Goal: Download file/media

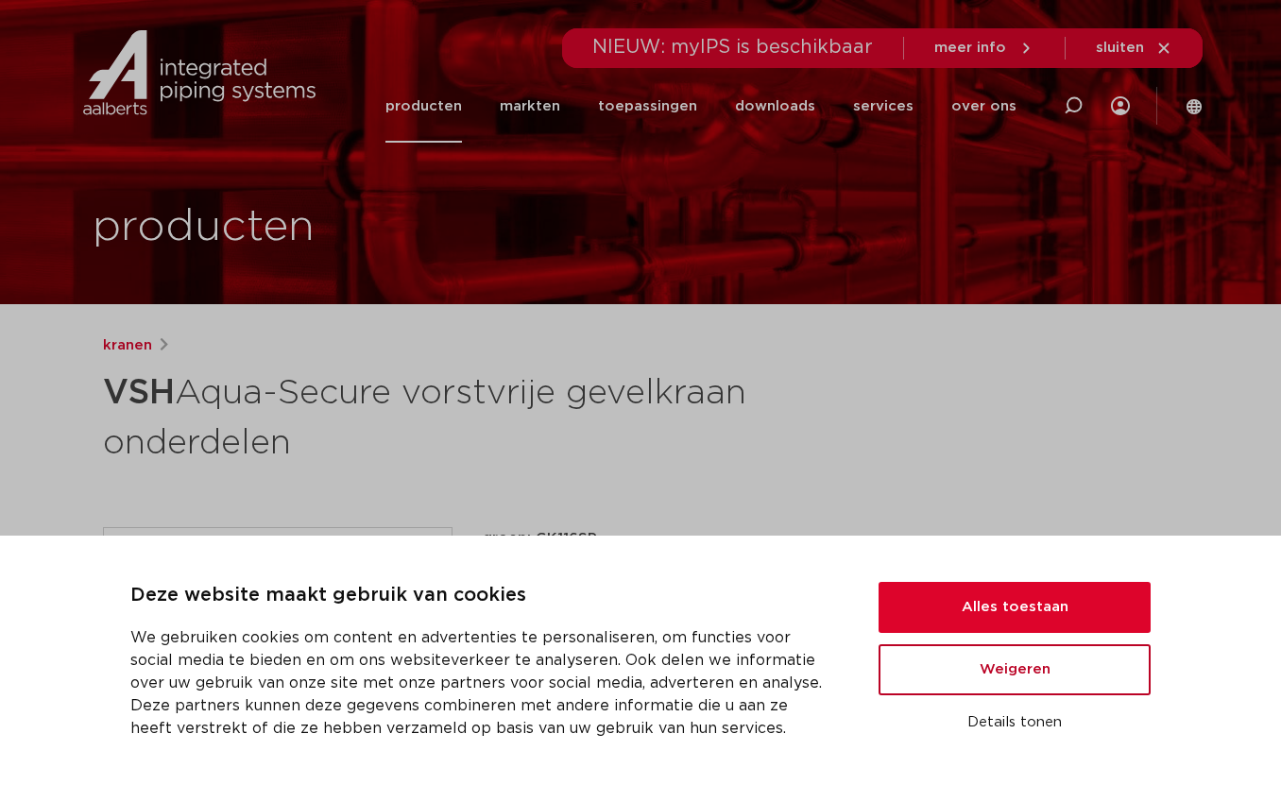
click at [1003, 657] on button "Weigeren" at bounding box center [1014, 669] width 272 height 51
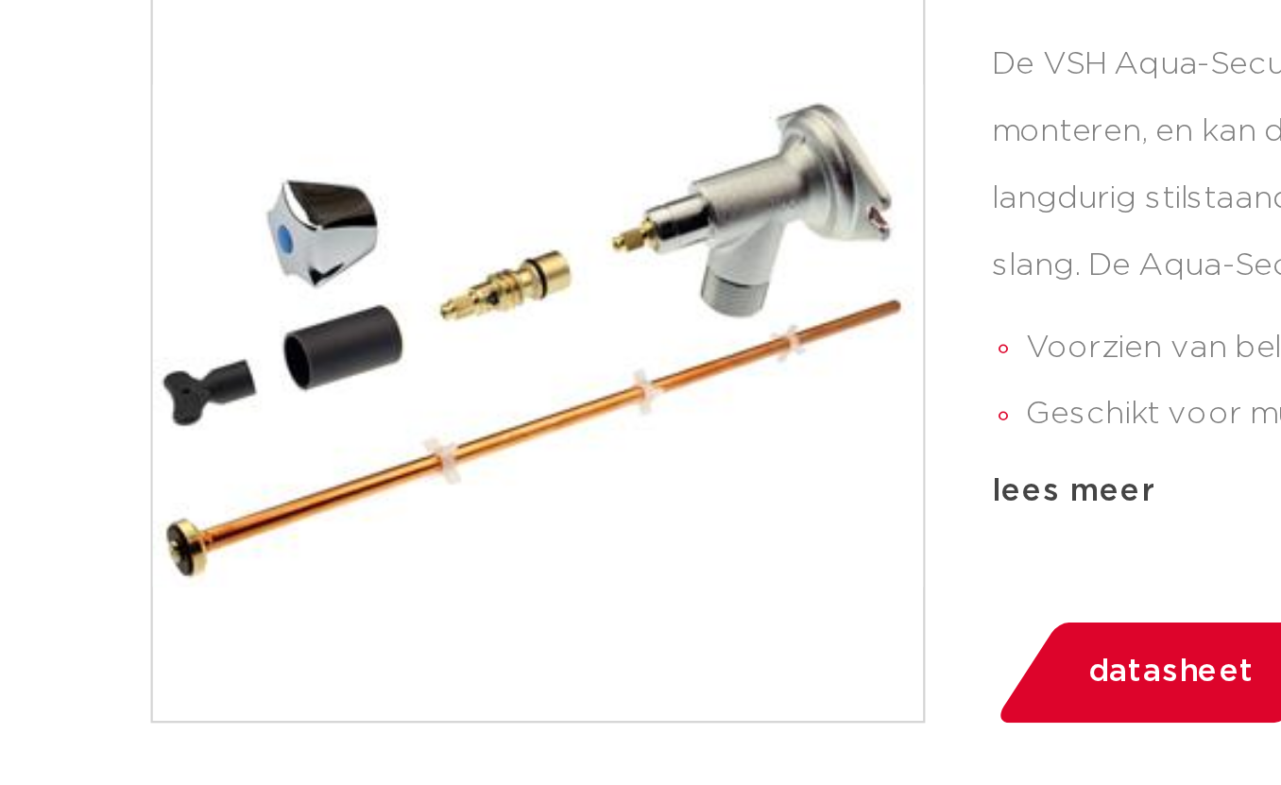
scroll to position [127, 0]
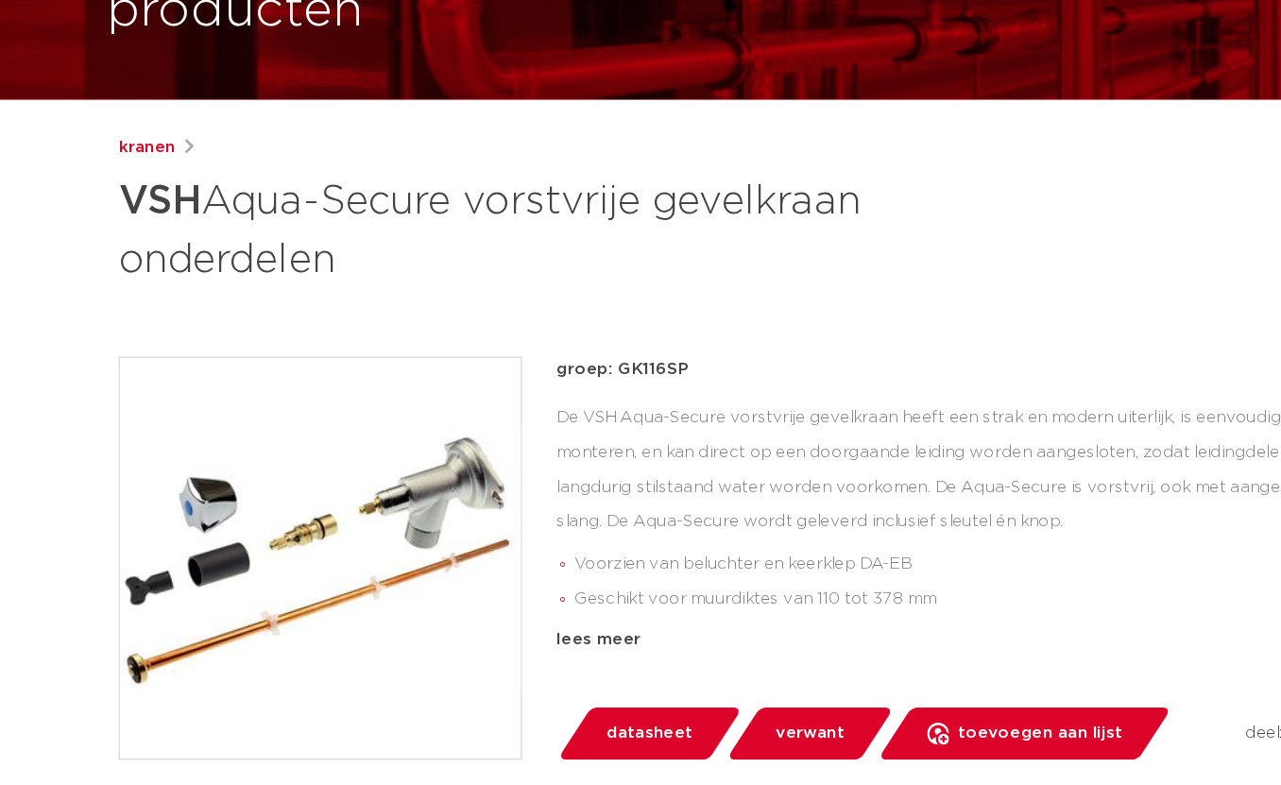
click at [570, 724] on span "datasheet" at bounding box center [563, 727] width 75 height 30
